Goal: Task Accomplishment & Management: Manage account settings

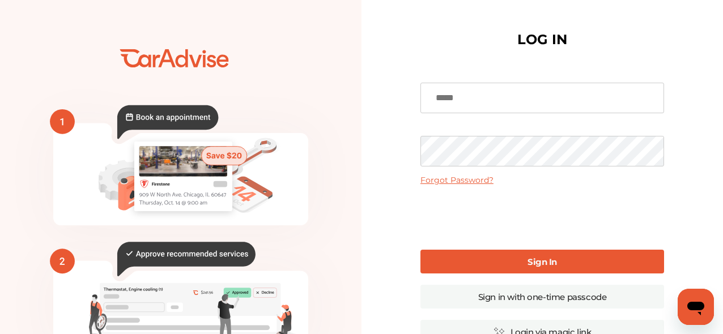
click at [448, 103] on input at bounding box center [542, 98] width 244 height 31
type input "**********"
click at [486, 262] on link "Sign In" at bounding box center [542, 262] width 244 height 24
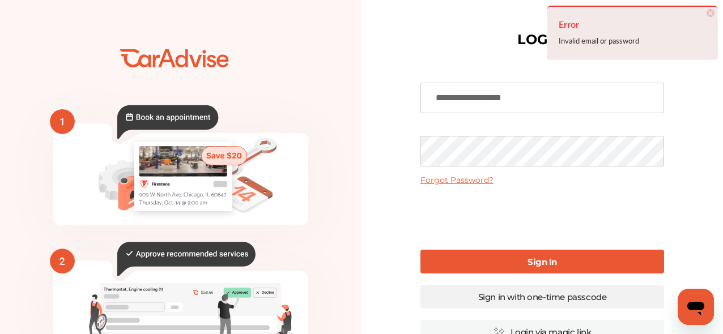
click at [477, 301] on link "Sign in with one-time passcode" at bounding box center [542, 297] width 244 height 24
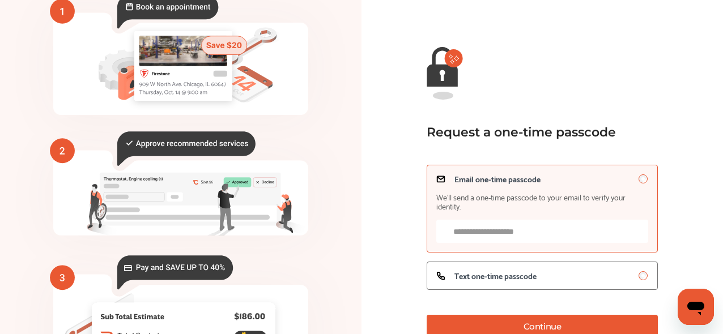
scroll to position [123, 0]
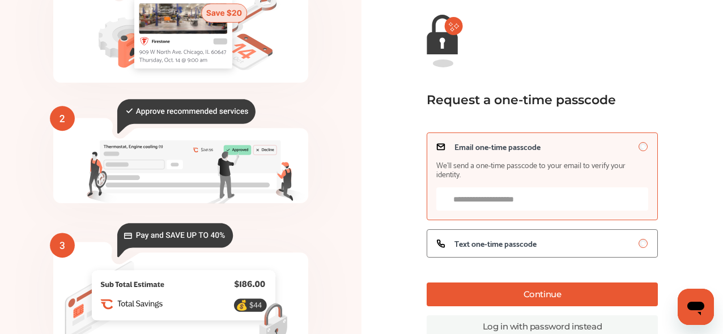
click at [507, 203] on input "Email one-time passcode We’ll send a one-time passcode to your email to verify …" at bounding box center [542, 199] width 212 height 23
click at [513, 248] on span "Text one-time passcode" at bounding box center [495, 243] width 82 height 9
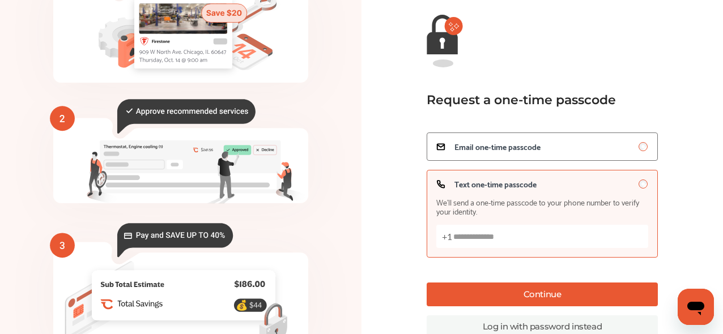
click at [499, 237] on input "Text one-time passcode We’ll send a one-time passcode to your phone number to v…" at bounding box center [542, 236] width 212 height 23
type input "**********"
click at [513, 300] on button "Continue" at bounding box center [542, 295] width 231 height 24
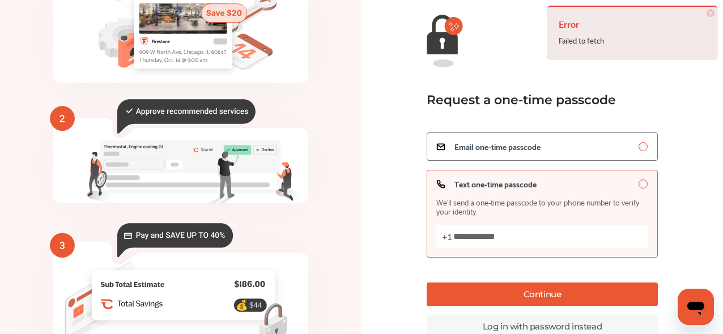
scroll to position [178, 0]
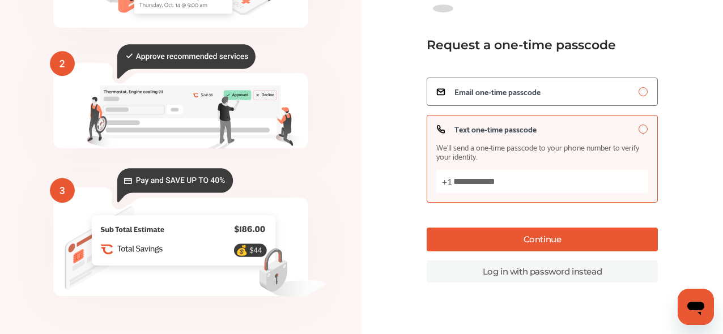
click at [517, 235] on button "Continue" at bounding box center [542, 240] width 231 height 24
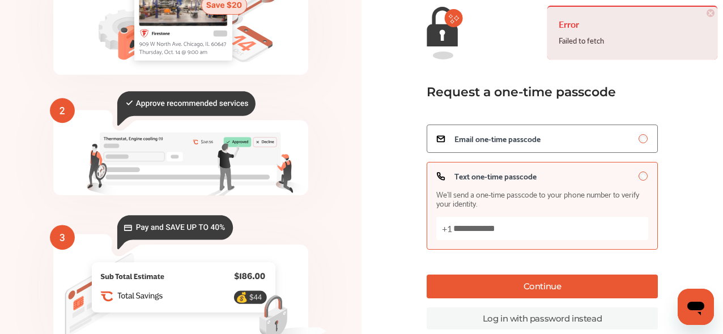
scroll to position [159, 0]
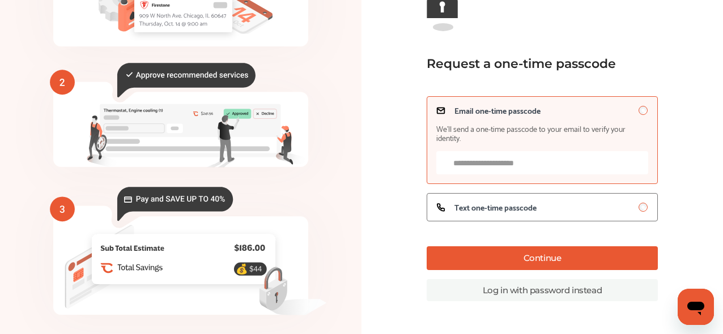
click at [580, 160] on input "Email one-time passcode We’ll send a one-time passcode to your email to verify …" at bounding box center [542, 162] width 212 height 23
type input "**********"
click at [549, 256] on button "Continue" at bounding box center [542, 258] width 231 height 24
